Goal: Task Accomplishment & Management: Complete application form

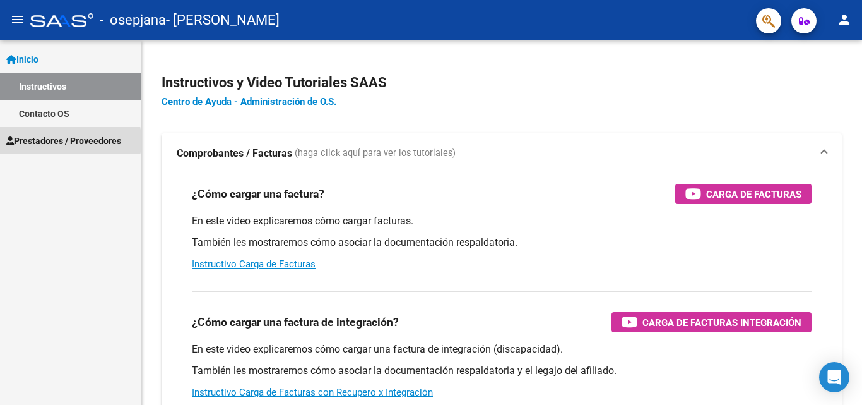
click at [38, 141] on span "Prestadores / Proveedores" at bounding box center [63, 141] width 115 height 14
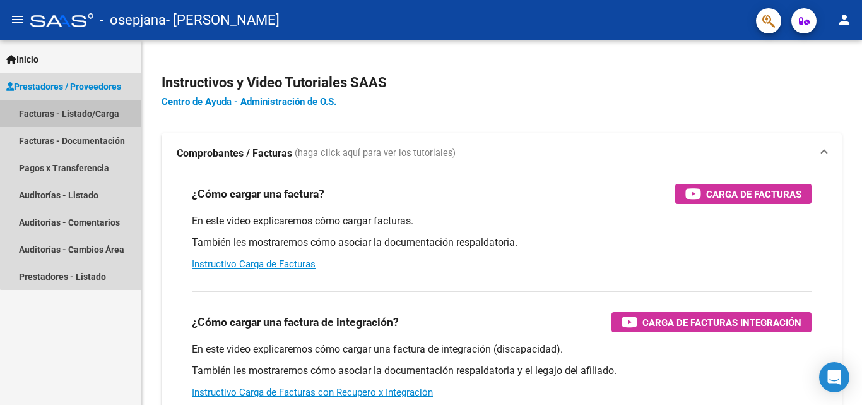
click at [71, 109] on link "Facturas - Listado/Carga" at bounding box center [70, 113] width 141 height 27
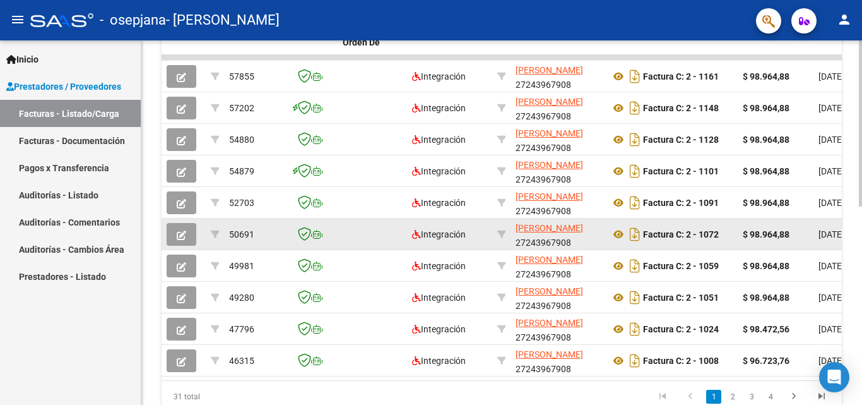
scroll to position [379, 0]
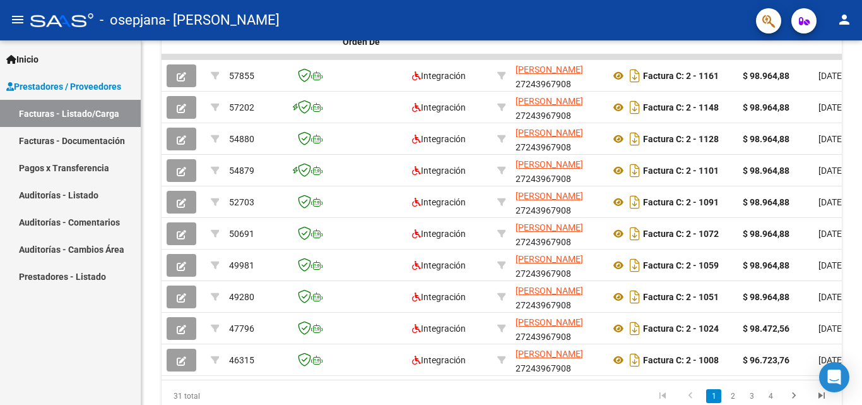
click at [59, 163] on link "Pagos x Transferencia" at bounding box center [70, 167] width 141 height 27
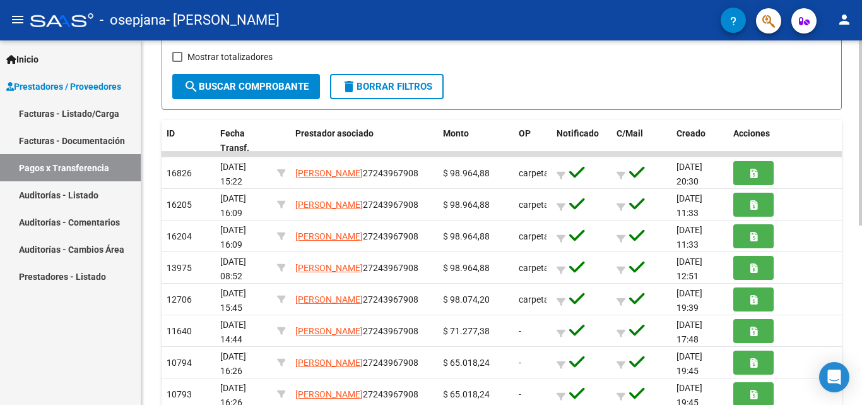
scroll to position [289, 0]
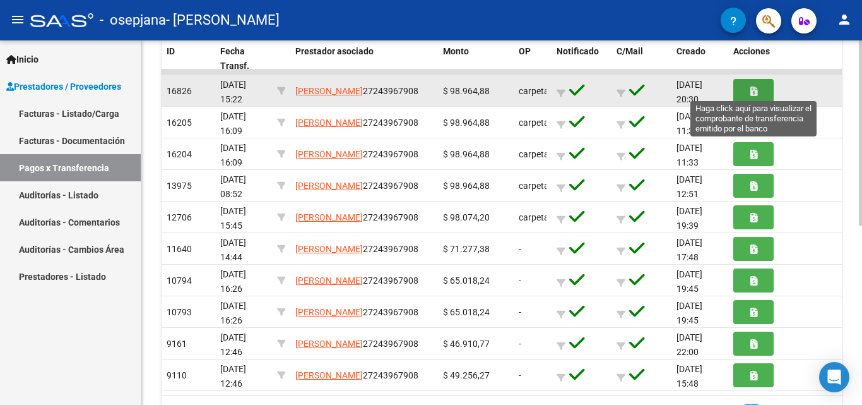
click at [755, 90] on icon "button" at bounding box center [753, 90] width 7 height 9
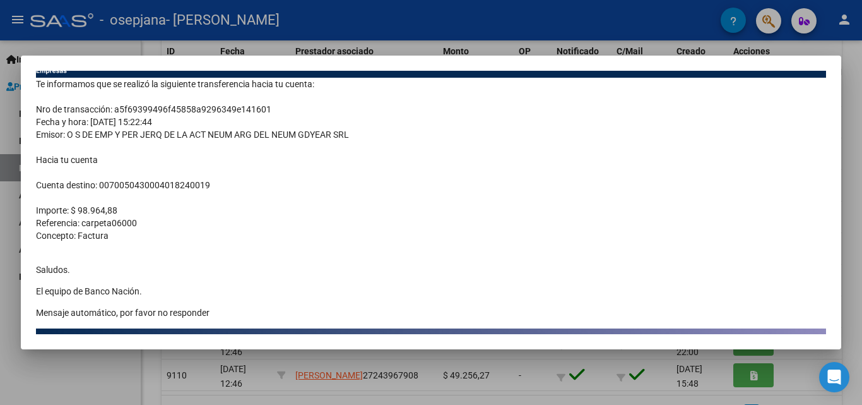
scroll to position [1, 0]
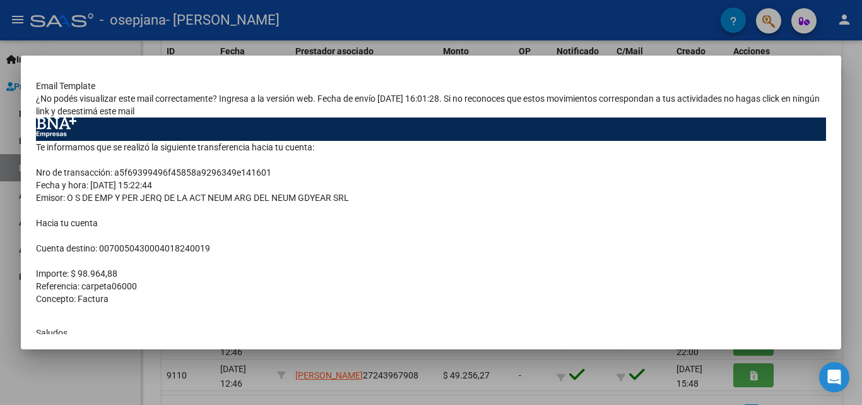
drag, startPoint x: 599, startPoint y: 252, endPoint x: 543, endPoint y: 226, distance: 61.5
click at [596, 251] on td "Te informamos que se realizó la siguiente transferencia hacia tu cuenta: Nro de…" at bounding box center [431, 266] width 790 height 250
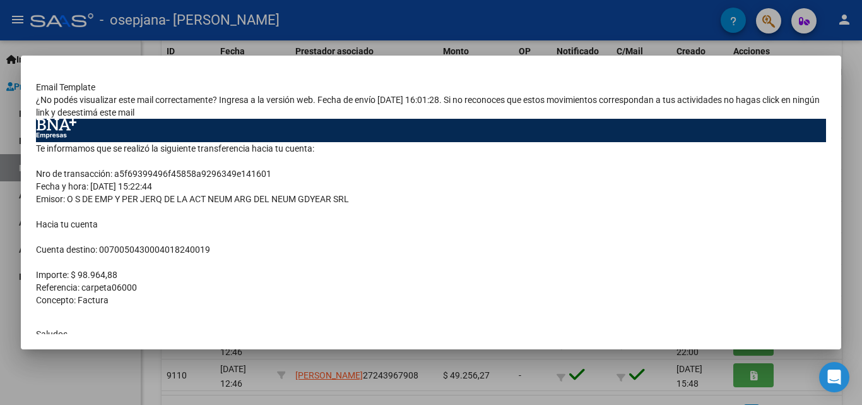
click at [528, 370] on div at bounding box center [431, 202] width 862 height 405
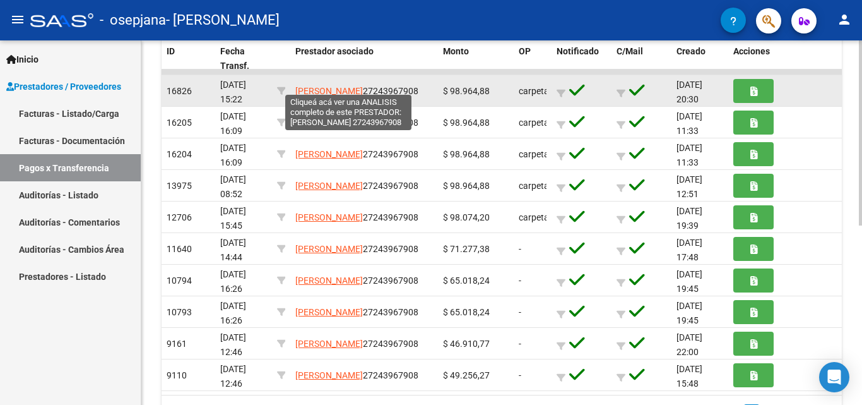
click at [357, 86] on span "[PERSON_NAME]" at bounding box center [329, 91] width 68 height 10
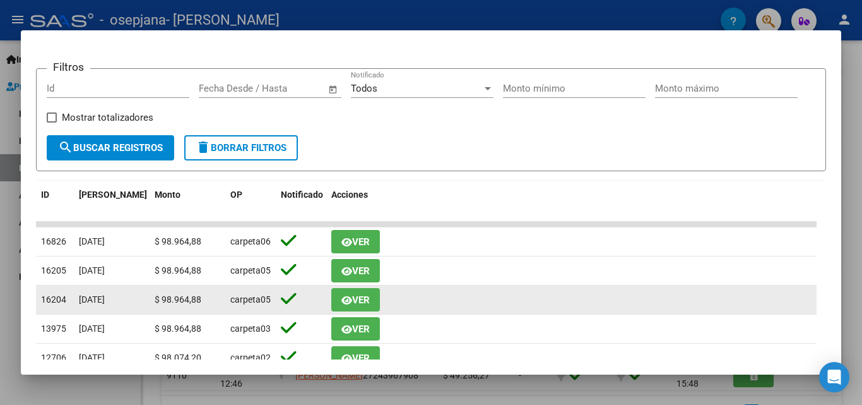
scroll to position [252, 0]
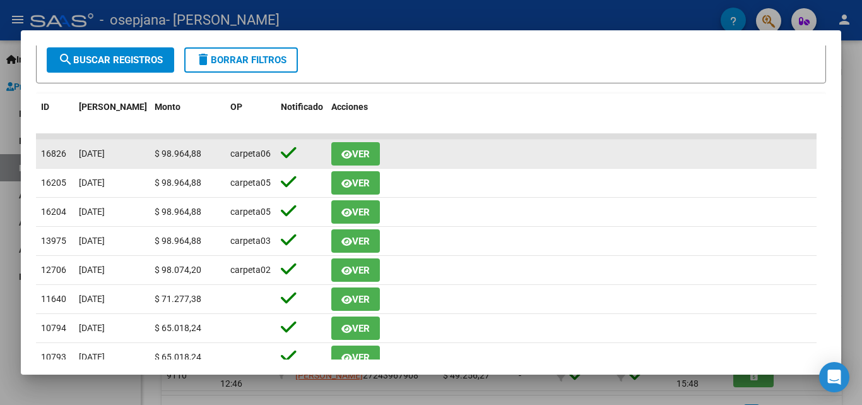
click at [360, 155] on span "Ver" at bounding box center [361, 153] width 18 height 11
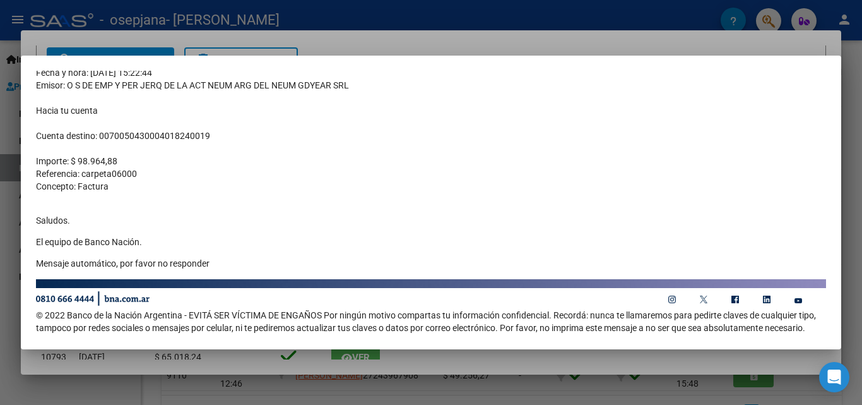
scroll to position [127, 0]
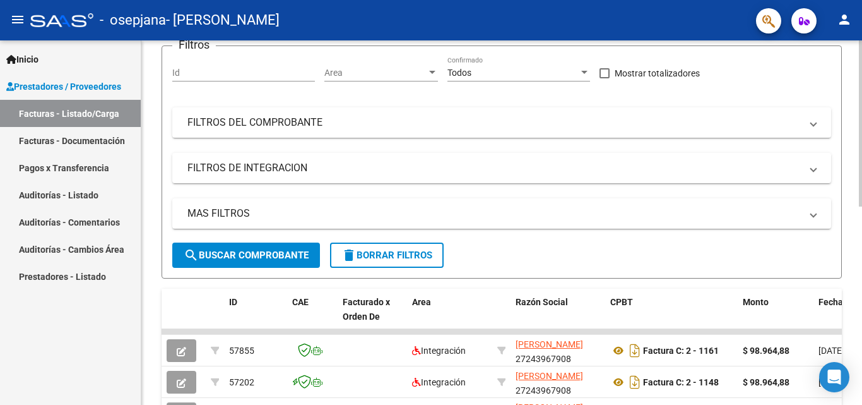
scroll to position [289, 0]
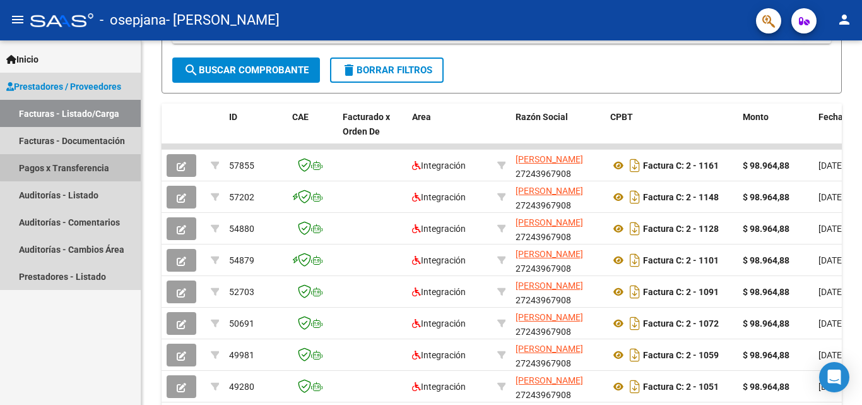
click at [79, 167] on link "Pagos x Transferencia" at bounding box center [70, 167] width 141 height 27
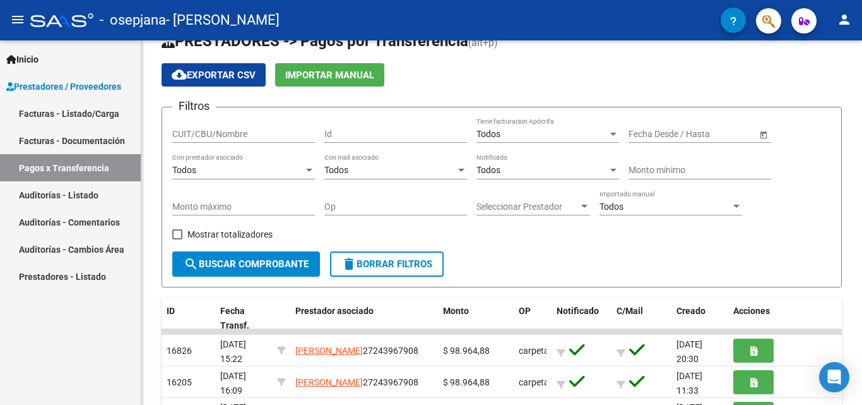
scroll to position [289, 0]
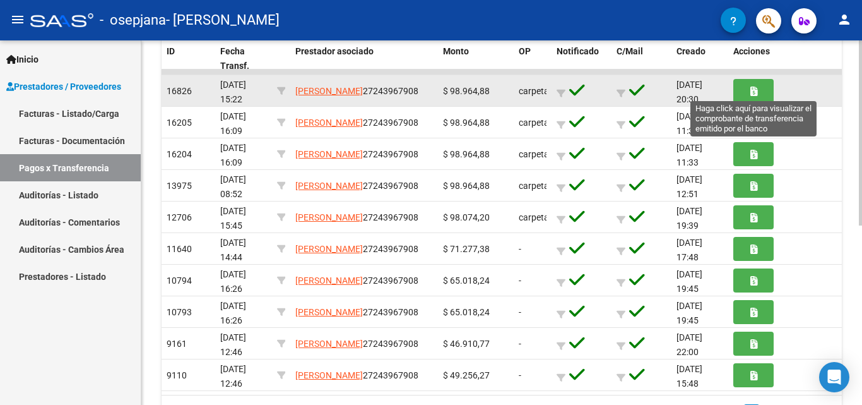
click at [753, 90] on icon "button" at bounding box center [753, 90] width 7 height 9
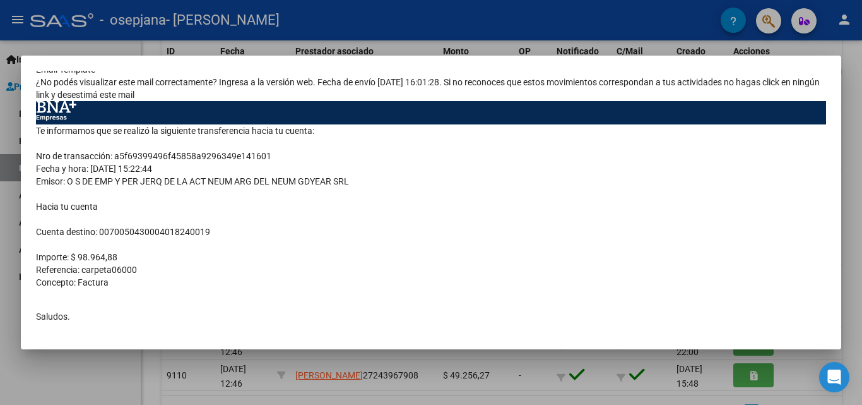
scroll to position [0, 0]
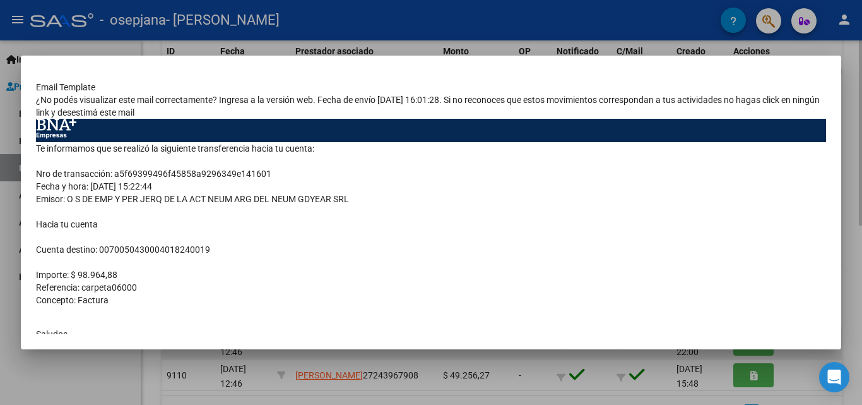
drag, startPoint x: 512, startPoint y: 364, endPoint x: 526, endPoint y: 353, distance: 18.0
click at [518, 360] on div at bounding box center [431, 202] width 862 height 405
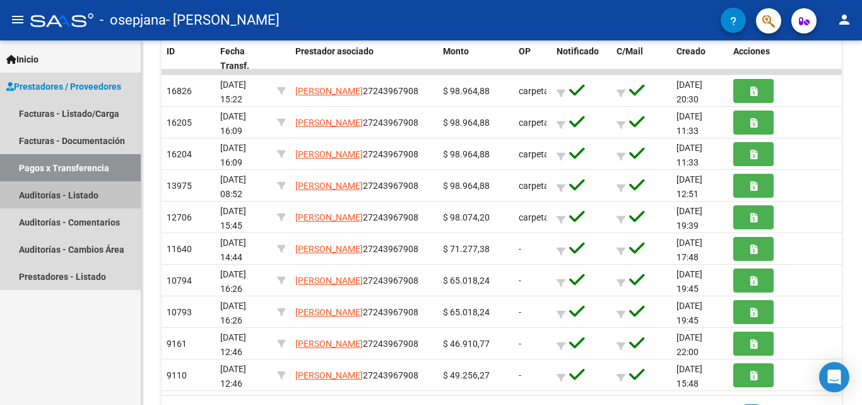
click at [61, 198] on link "Auditorías - Listado" at bounding box center [70, 194] width 141 height 27
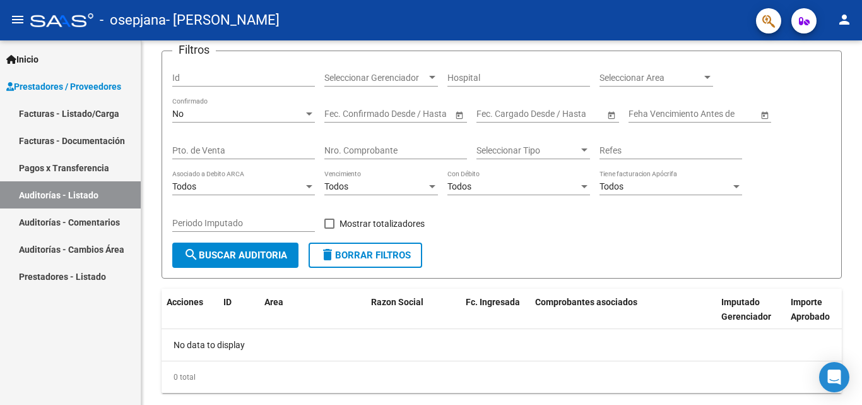
scroll to position [114, 0]
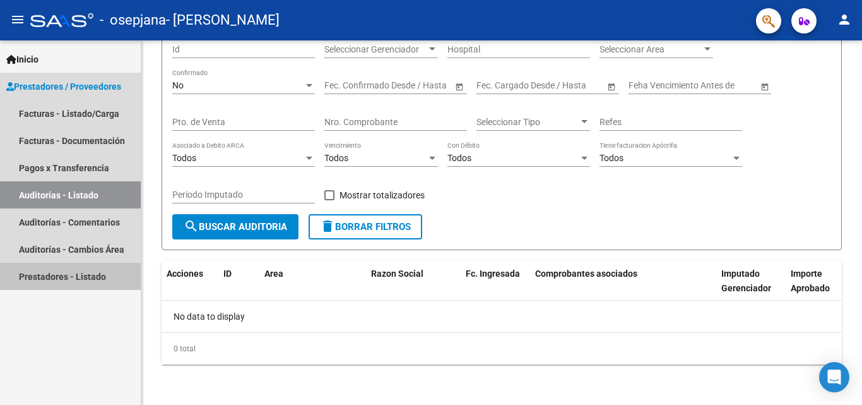
click at [36, 275] on link "Prestadores - Listado" at bounding box center [70, 276] width 141 height 27
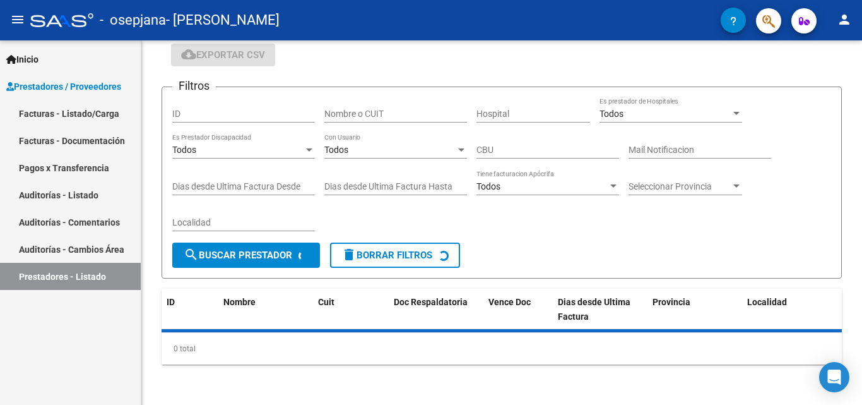
scroll to position [92, 0]
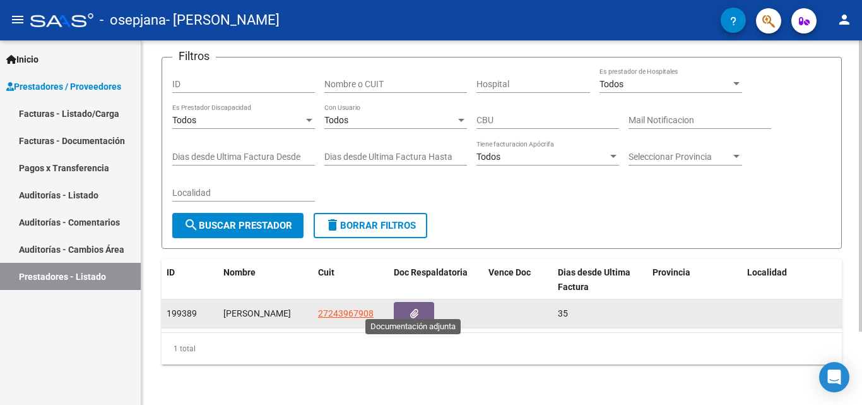
click at [413, 309] on icon "button" at bounding box center [414, 313] width 8 height 9
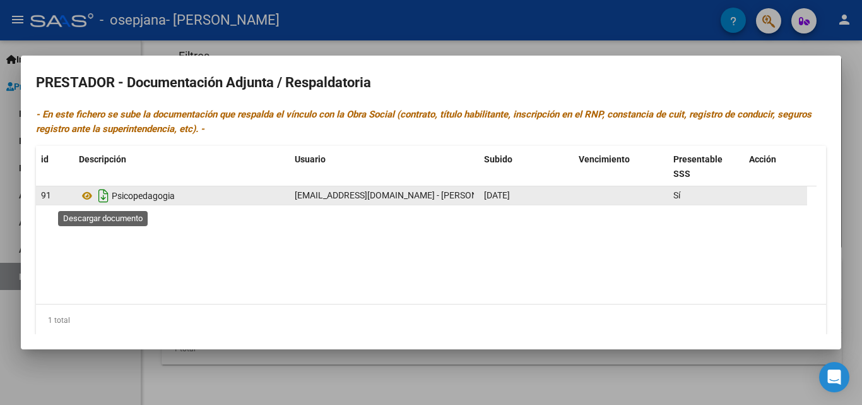
click at [102, 198] on icon "Descargar documento" at bounding box center [103, 196] width 16 height 20
click at [452, 18] on div at bounding box center [431, 202] width 862 height 405
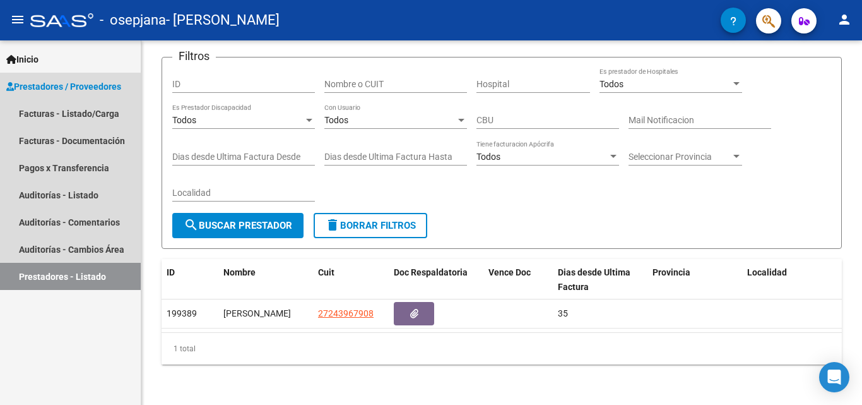
click at [71, 83] on span "Prestadores / Proveedores" at bounding box center [63, 87] width 115 height 14
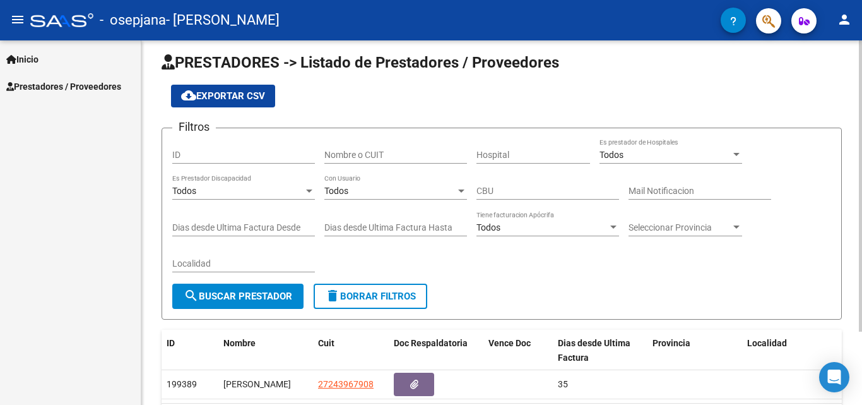
scroll to position [0, 0]
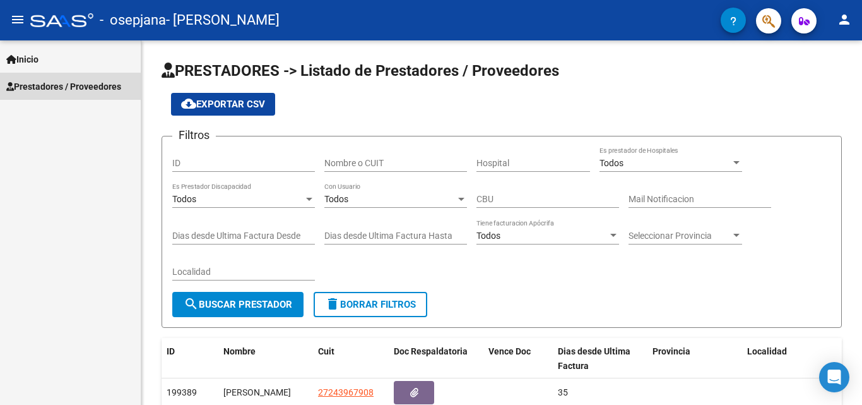
click at [97, 86] on span "Prestadores / Proveedores" at bounding box center [63, 87] width 115 height 14
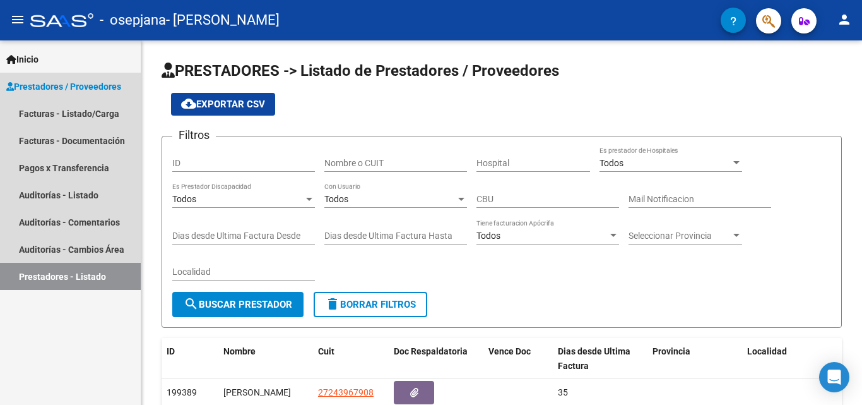
click at [48, 85] on span "Prestadores / Proveedores" at bounding box center [63, 87] width 115 height 14
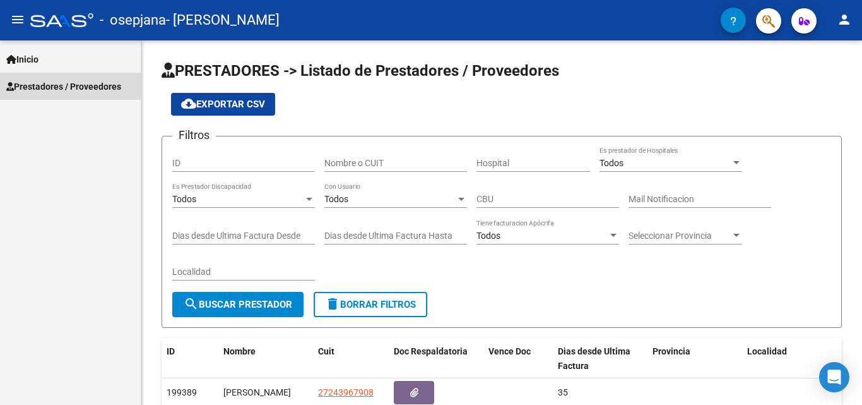
click at [45, 83] on span "Prestadores / Proveedores" at bounding box center [63, 87] width 115 height 14
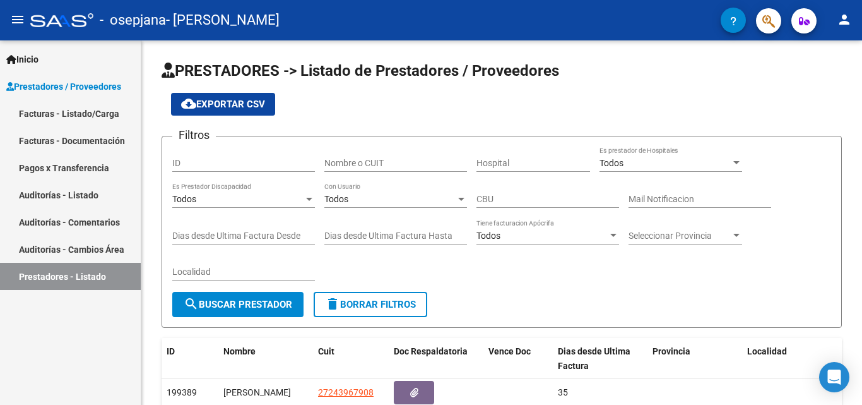
click at [35, 111] on link "Facturas - Listado/Carga" at bounding box center [70, 113] width 141 height 27
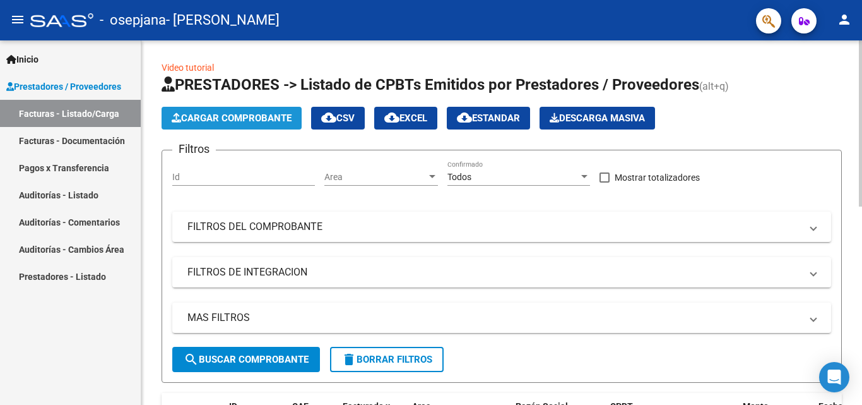
click at [263, 117] on span "Cargar Comprobante" at bounding box center [232, 117] width 120 height 11
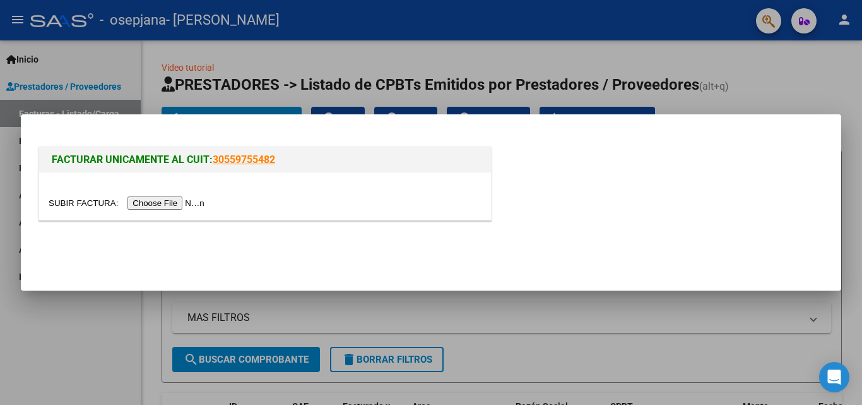
click at [164, 203] on input "file" at bounding box center [129, 202] width 160 height 13
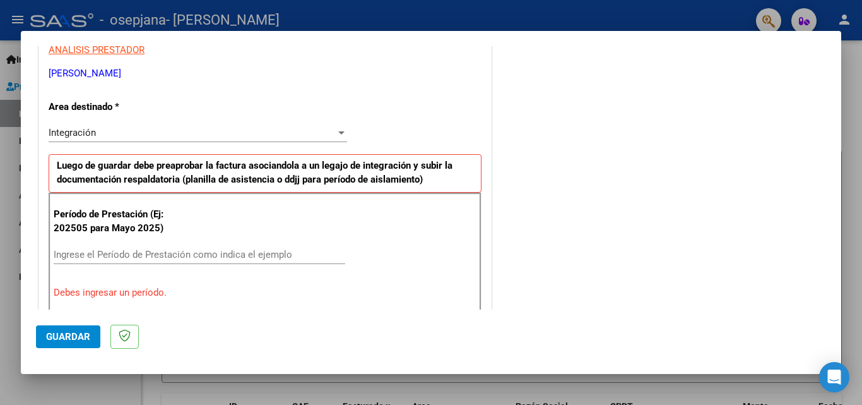
scroll to position [316, 0]
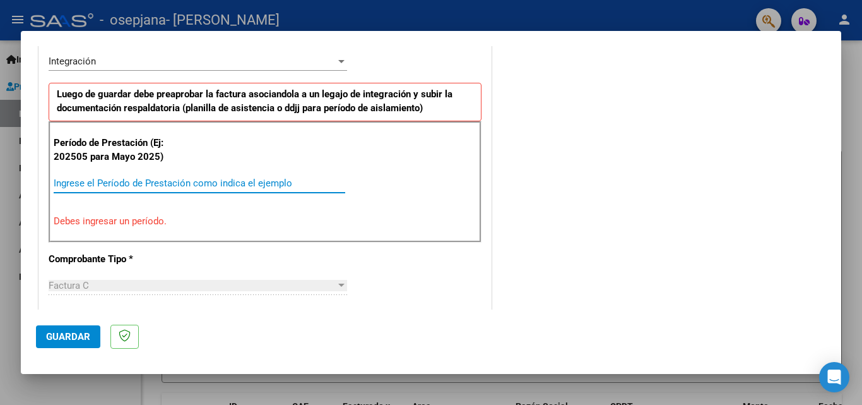
click at [83, 184] on input "Ingrese el Período de Prestación como indica el ejemplo" at bounding box center [200, 182] width 292 height 11
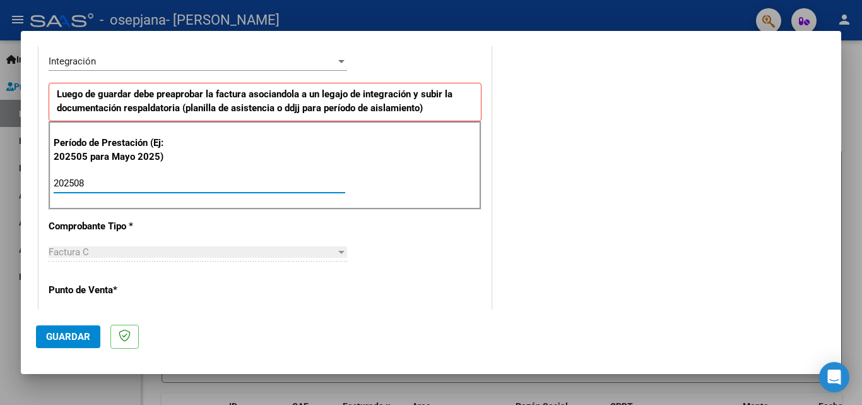
type input "202508"
click at [70, 254] on span "Factura C" at bounding box center [69, 251] width 40 height 11
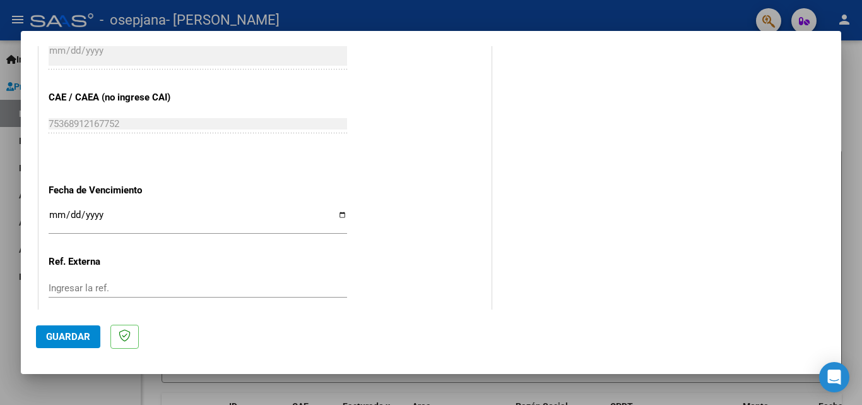
scroll to position [820, 0]
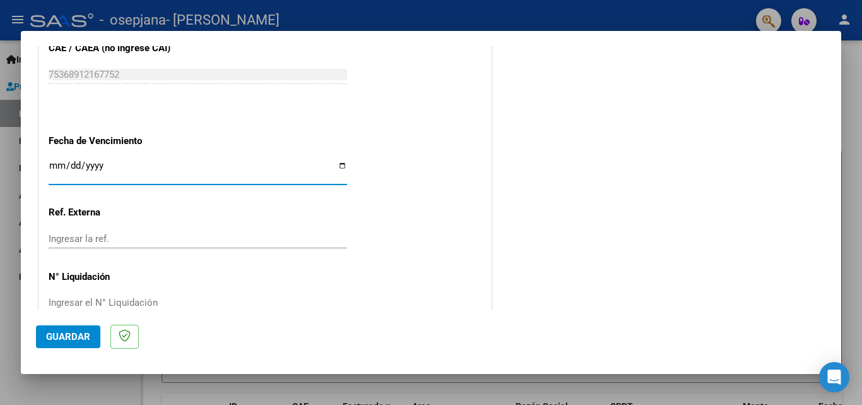
click at [334, 162] on input "Ingresar la fecha" at bounding box center [198, 170] width 298 height 20
type input "[DATE]"
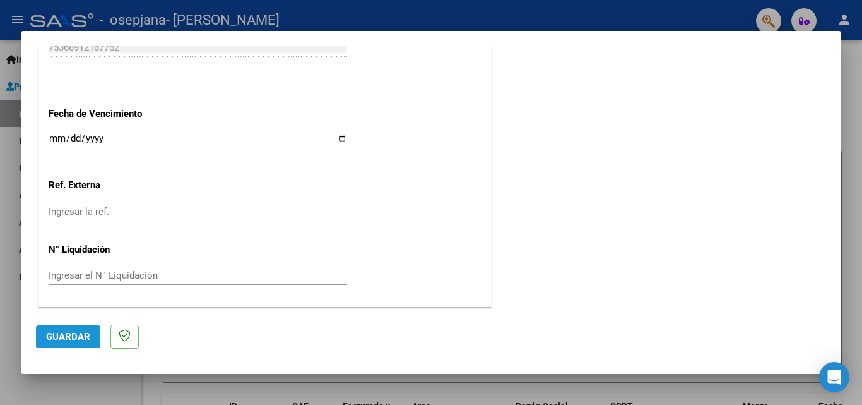
click at [76, 340] on span "Guardar" at bounding box center [68, 336] width 44 height 11
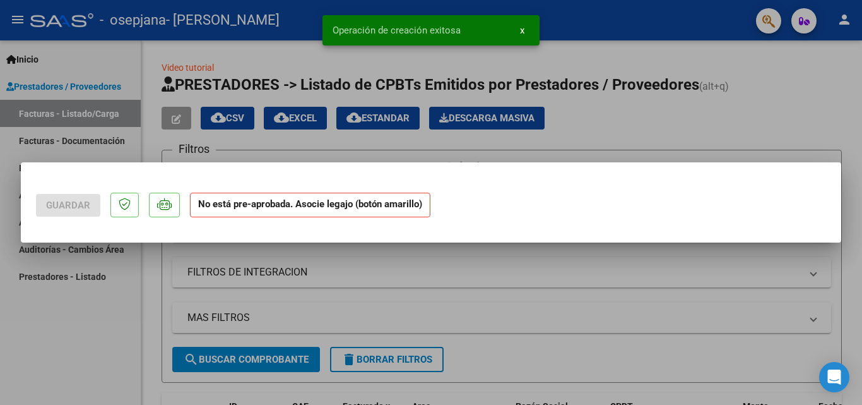
scroll to position [0, 0]
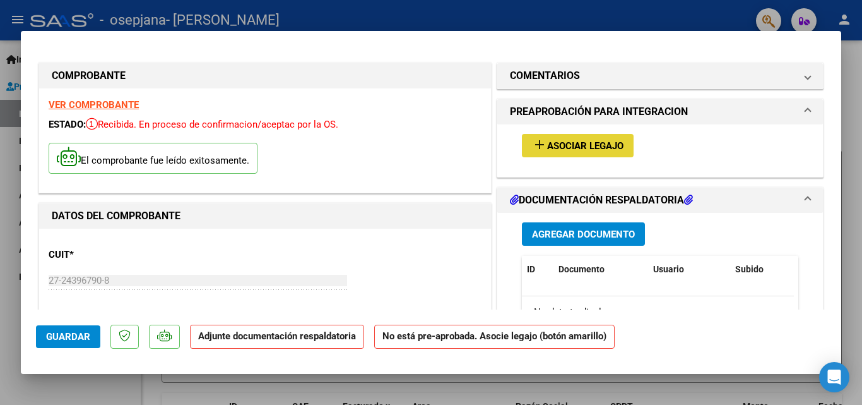
click at [594, 144] on span "Asociar Legajo" at bounding box center [585, 145] width 76 height 11
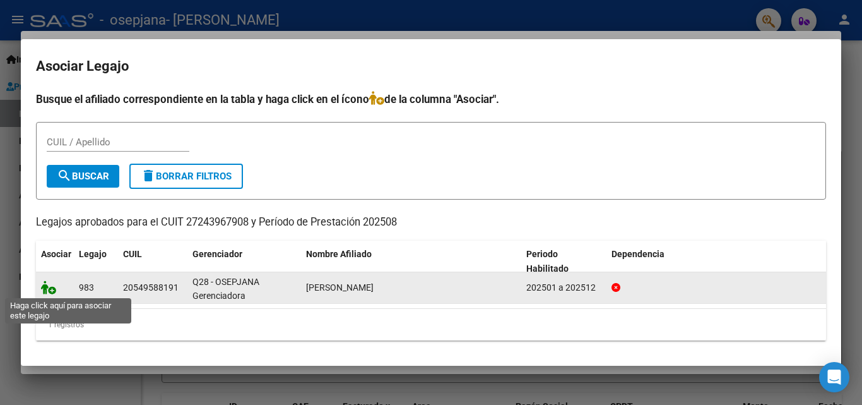
click at [49, 290] on icon at bounding box center [48, 287] width 15 height 14
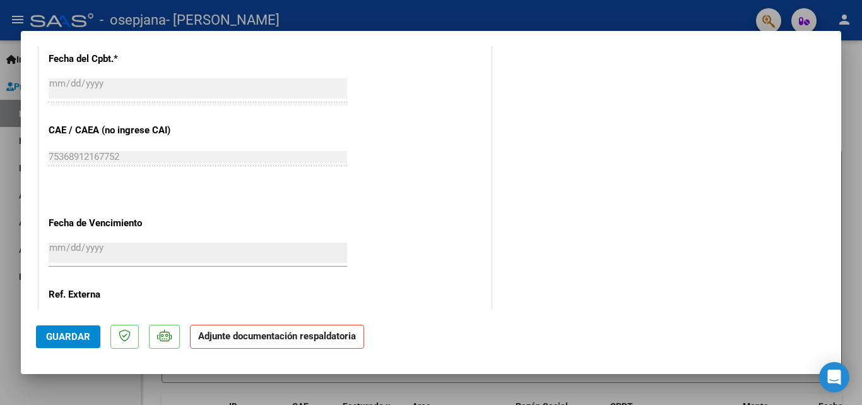
scroll to position [866, 0]
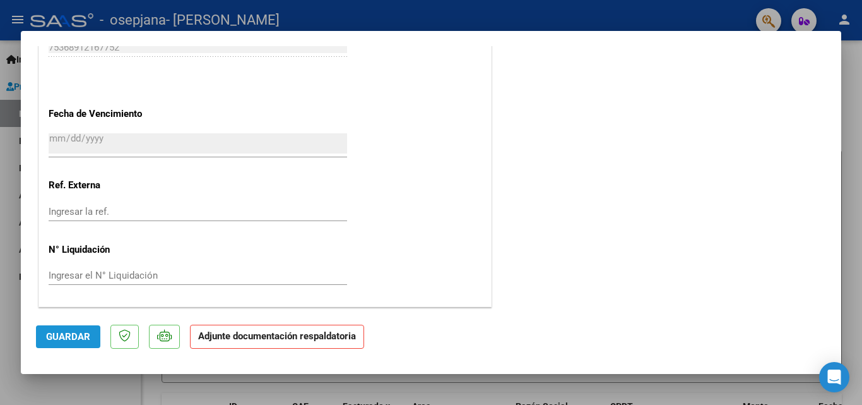
click at [65, 339] on span "Guardar" at bounding box center [68, 336] width 44 height 11
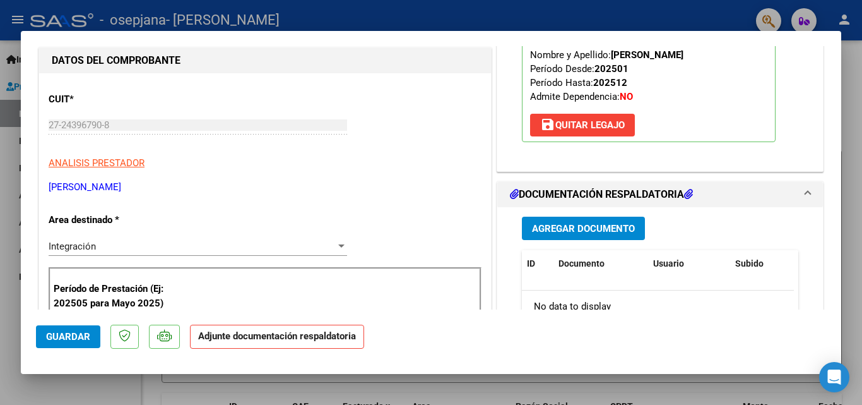
scroll to position [109, 0]
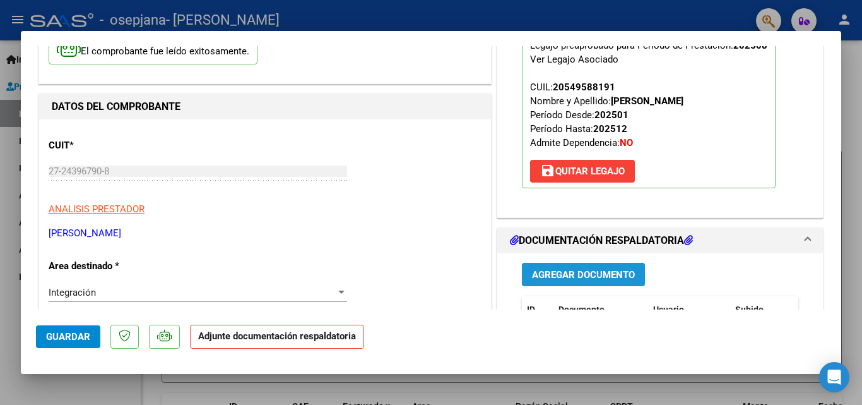
click at [564, 274] on span "Agregar Documento" at bounding box center [583, 274] width 103 height 11
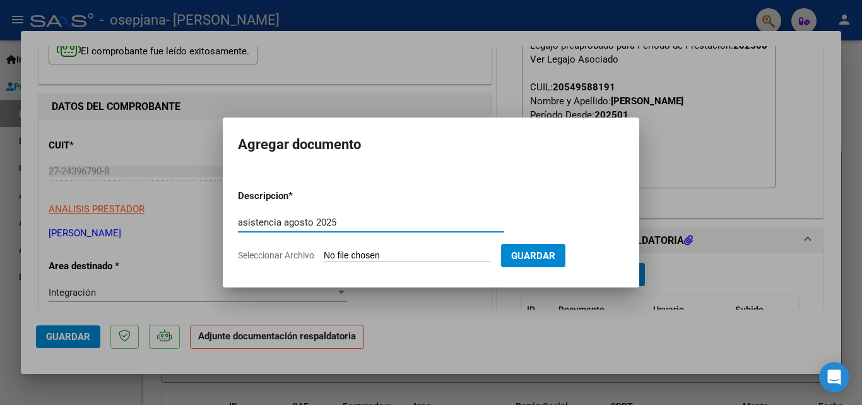
type input "asistencia agosto 2025"
click at [344, 251] on input "Seleccionar Archivo" at bounding box center [407, 256] width 167 height 12
type input "C:\fakepath\ASISTENCIA [PERSON_NAME][DATE] [PERSON_NAME].pdf"
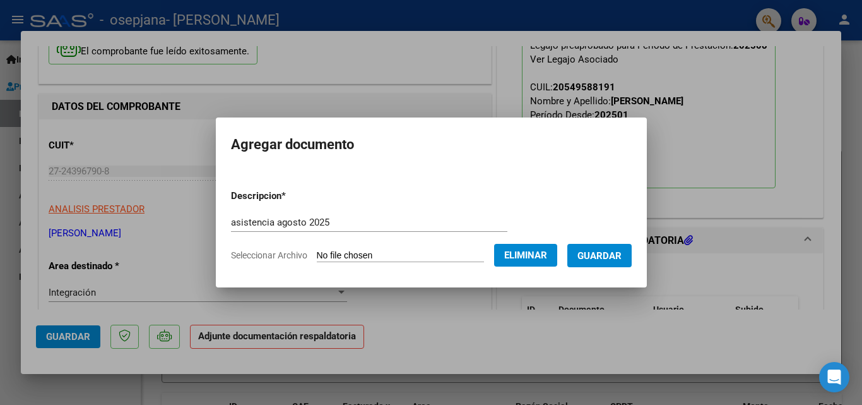
click at [608, 252] on span "Guardar" at bounding box center [599, 255] width 44 height 11
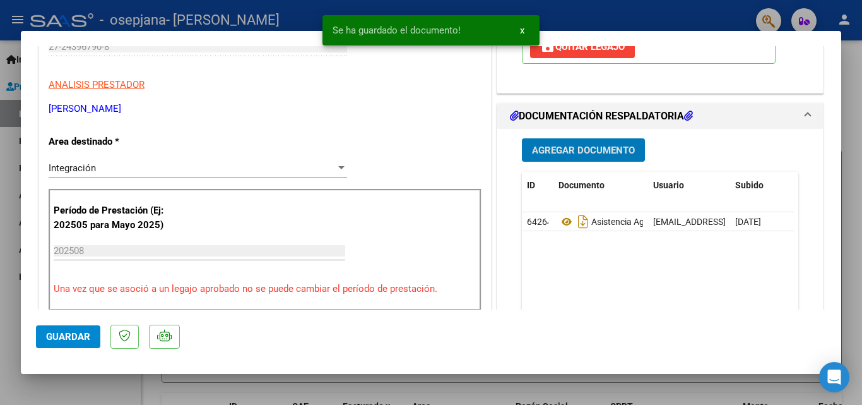
scroll to position [235, 0]
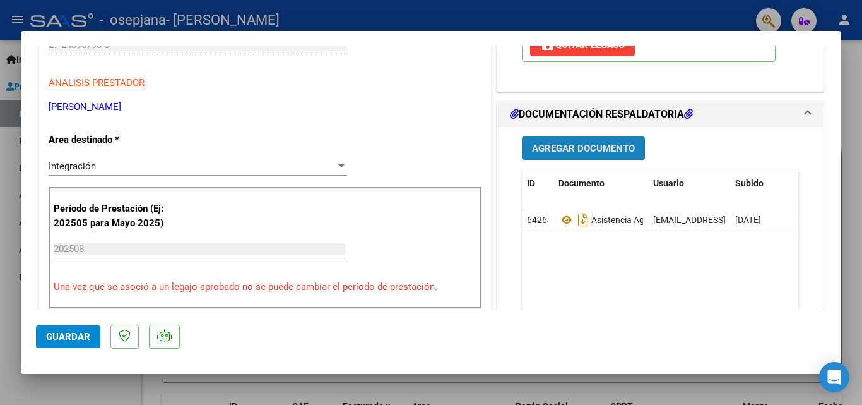
click at [589, 148] on span "Agregar Documento" at bounding box center [583, 148] width 103 height 11
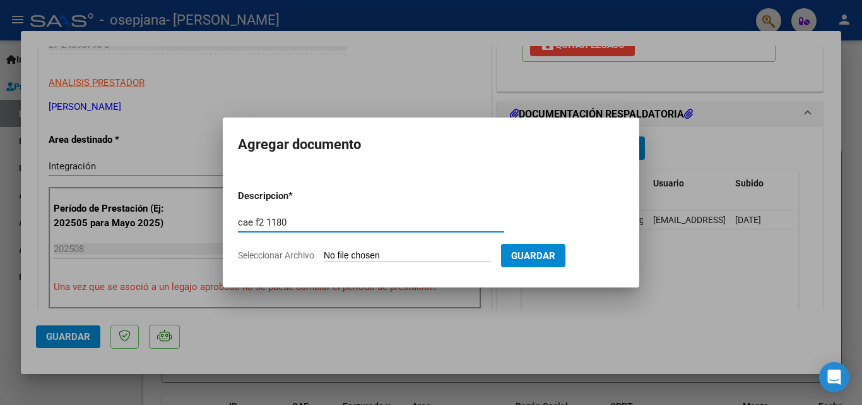
type input "cae f2 1180"
click at [352, 253] on input "Seleccionar Archivo" at bounding box center [407, 256] width 167 height 12
type input "C:\fakepath\cae f2 1180 [DATE].pdf"
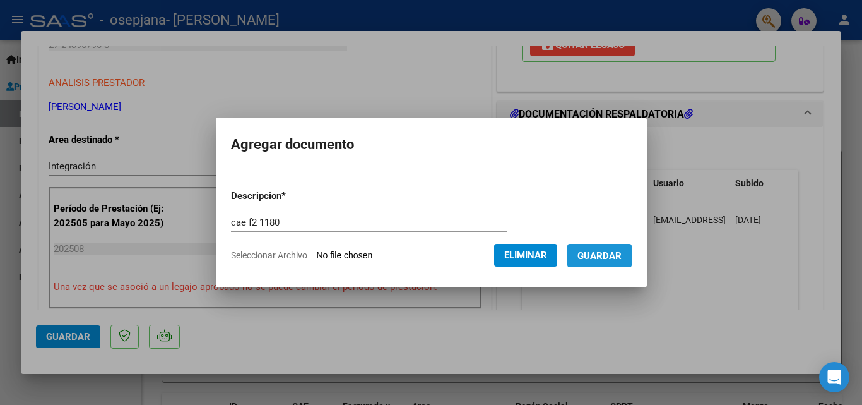
click at [598, 252] on span "Guardar" at bounding box center [599, 255] width 44 height 11
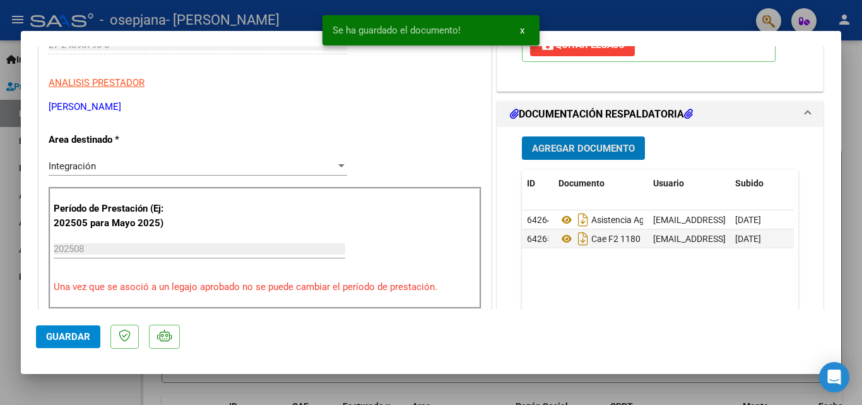
click at [586, 145] on span "Agregar Documento" at bounding box center [583, 148] width 103 height 11
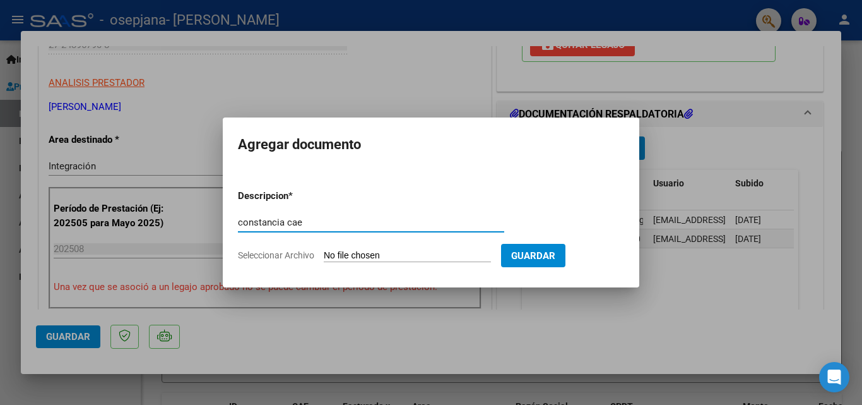
type input "constancia cae"
click at [360, 260] on input "Seleccionar Archivo" at bounding box center [407, 256] width 167 height 12
click at [687, 272] on div at bounding box center [431, 202] width 862 height 405
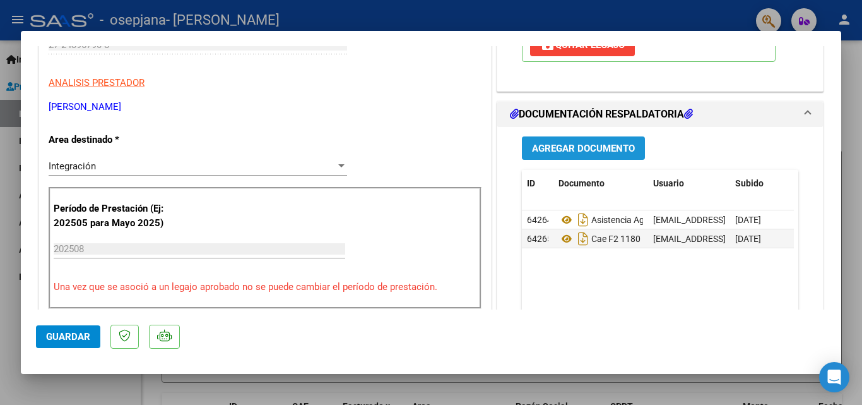
click at [554, 145] on span "Agregar Documento" at bounding box center [583, 148] width 103 height 11
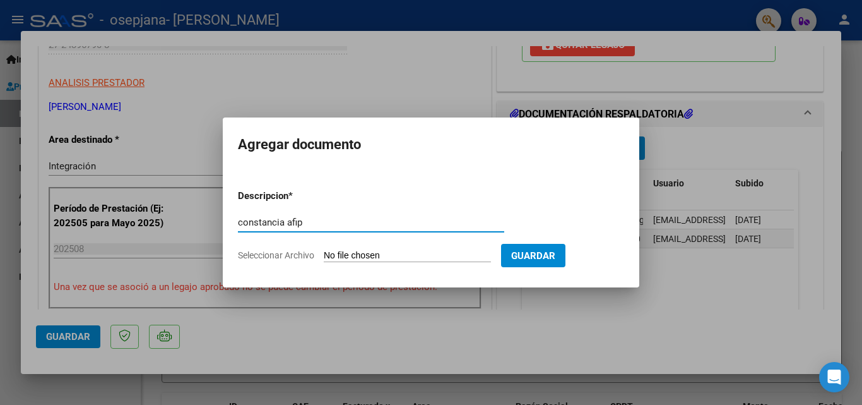
type input "constancia afip"
click at [346, 255] on input "Seleccionar Archivo" at bounding box center [407, 256] width 167 height 12
type input "C:\fakepath\constancia afip hasta [DATE].pdf"
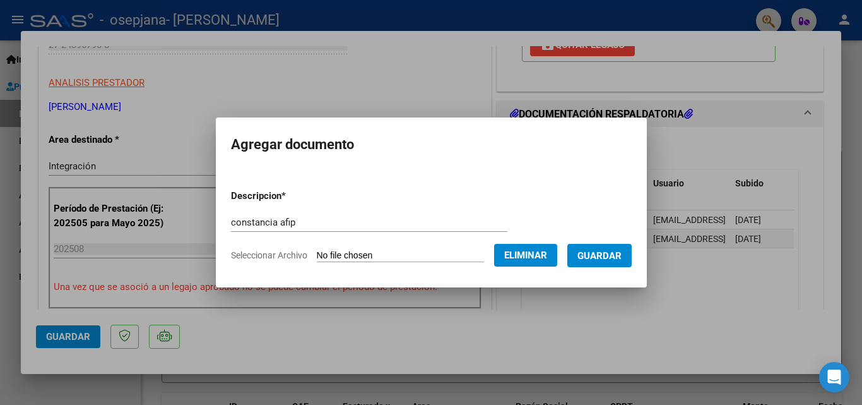
click at [624, 254] on button "Guardar" at bounding box center [599, 255] width 64 height 23
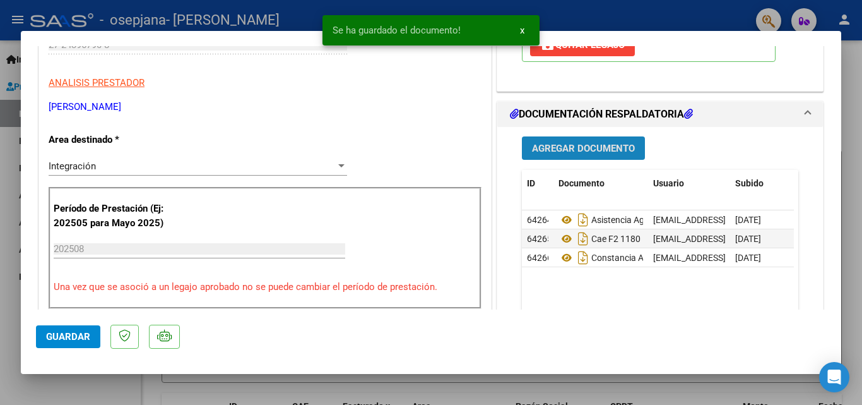
click at [564, 139] on button "Agregar Documento" at bounding box center [583, 147] width 123 height 23
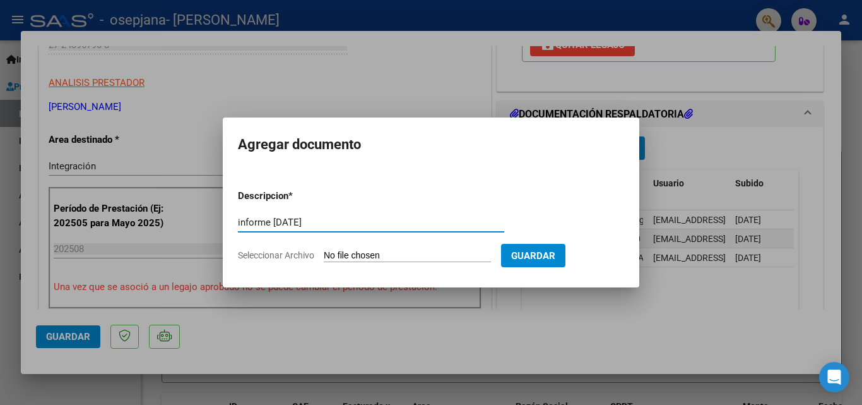
type input "informe [DATE]"
click at [351, 251] on input "Seleccionar Archivo" at bounding box center [407, 256] width 167 height 12
type input "C:\fakepath\informe [PERSON_NAME][DATE].pdf"
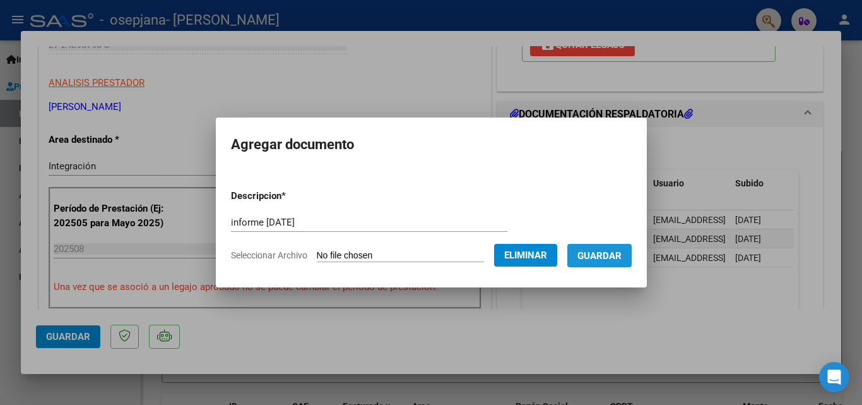
click at [610, 253] on span "Guardar" at bounding box center [599, 255] width 44 height 11
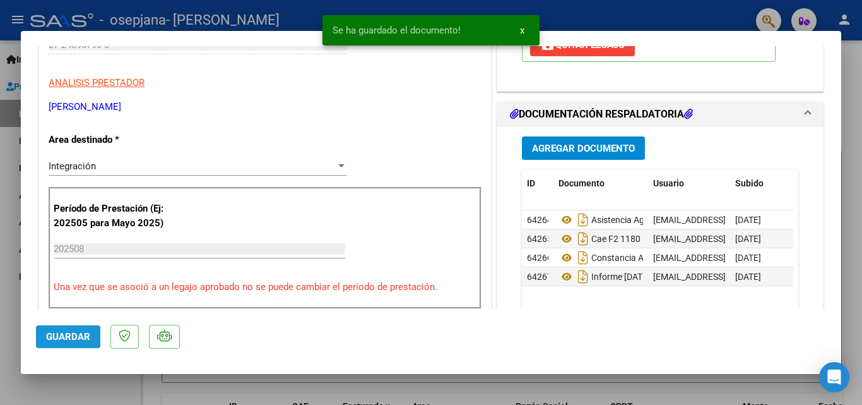
click at [64, 338] on span "Guardar" at bounding box center [68, 336] width 44 height 11
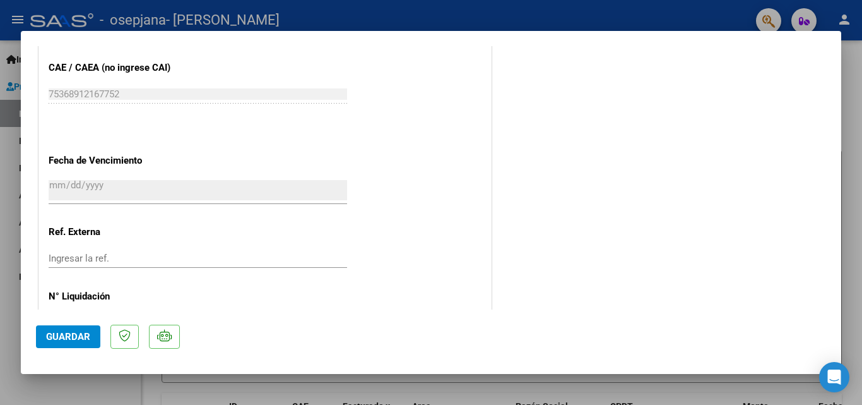
scroll to position [866, 0]
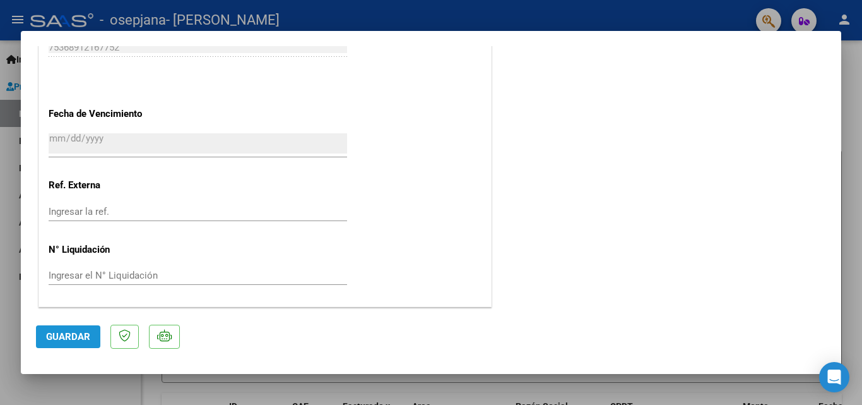
click at [78, 338] on span "Guardar" at bounding box center [68, 336] width 44 height 11
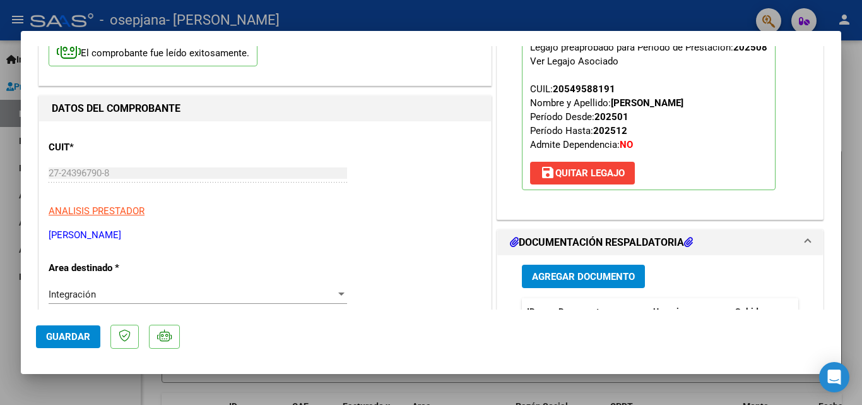
scroll to position [0, 0]
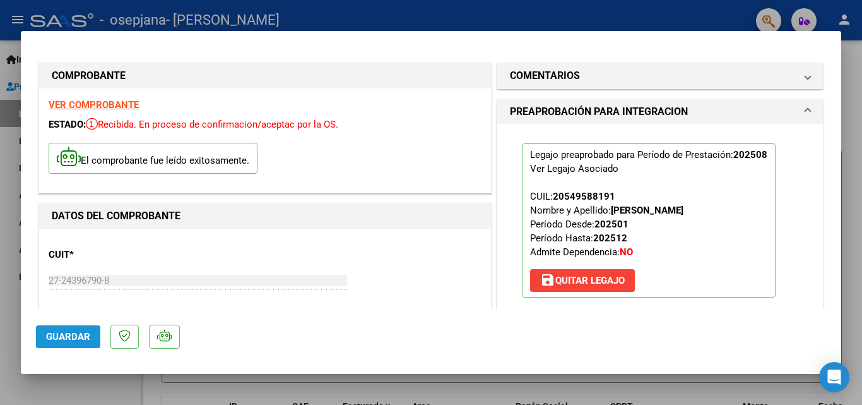
click at [80, 335] on span "Guardar" at bounding box center [68, 336] width 44 height 11
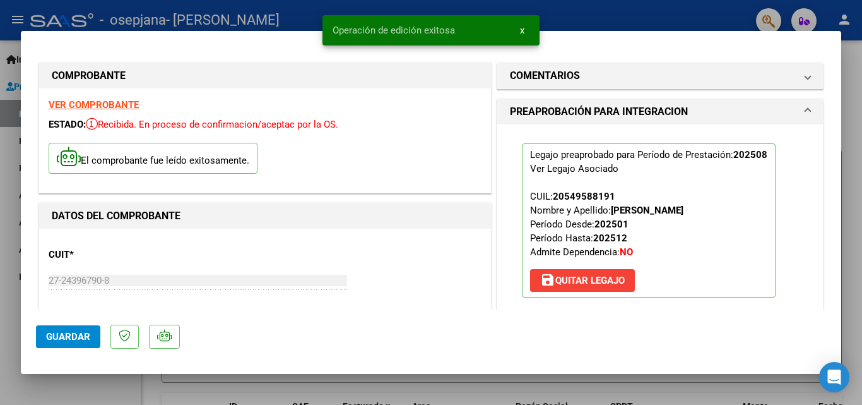
click at [5, 180] on div at bounding box center [431, 202] width 862 height 405
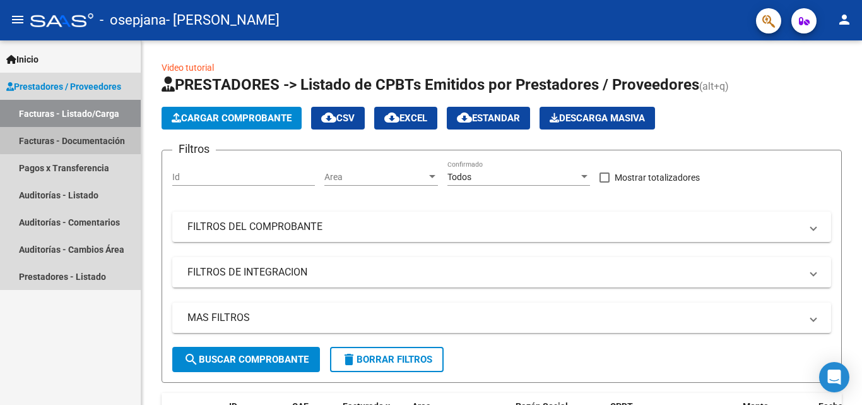
click at [100, 138] on link "Facturas - Documentación" at bounding box center [70, 140] width 141 height 27
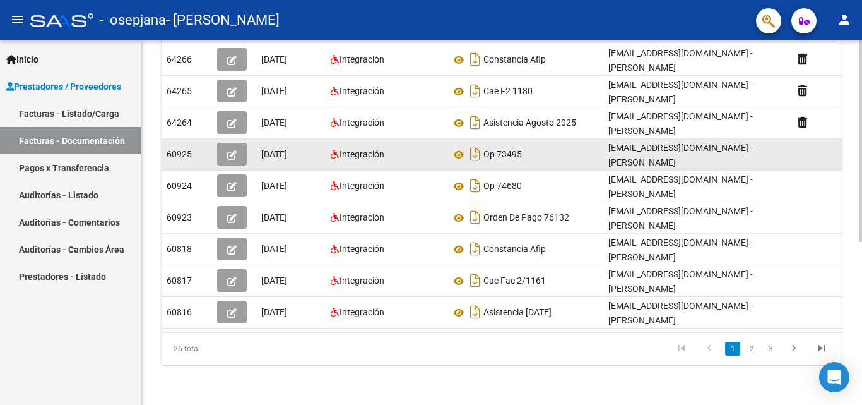
scroll to position [294, 0]
click at [476, 144] on icon "Descargar documento" at bounding box center [475, 154] width 16 height 20
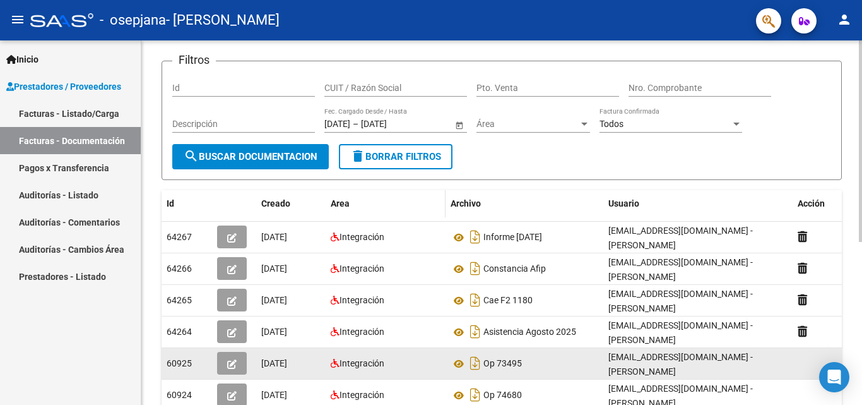
scroll to position [0, 0]
